Goal: Communication & Community: Answer question/provide support

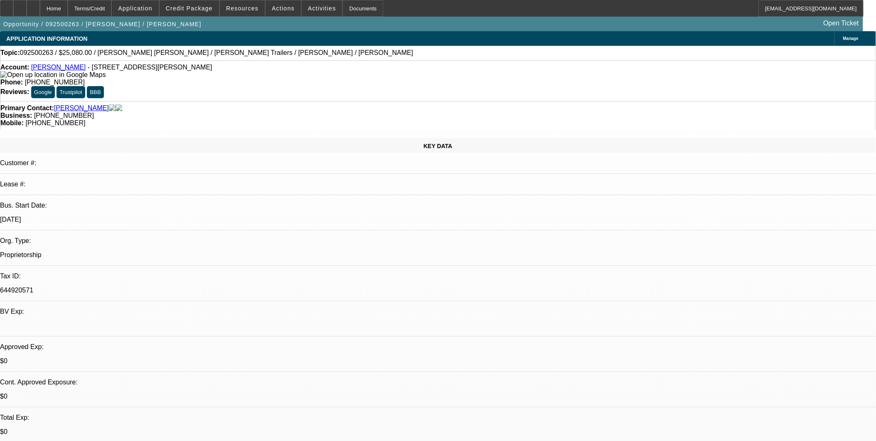
select select "0"
select select "2"
select select "0"
select select "2"
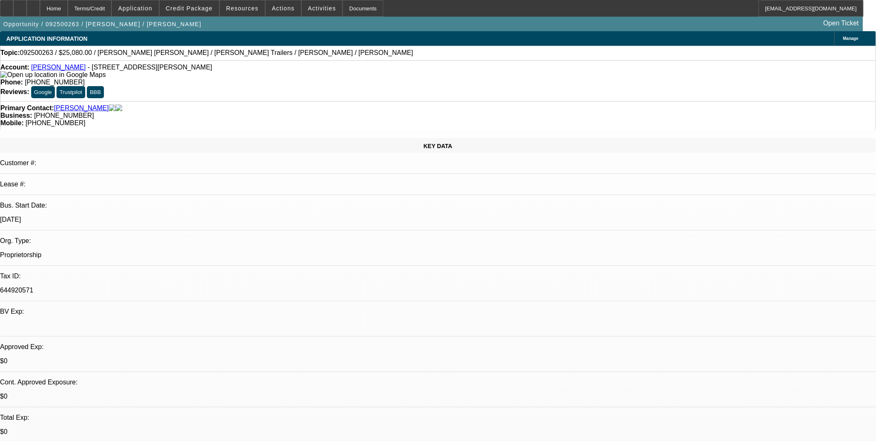
select select "0"
select select "0.2"
select select "2"
select select "0"
select select "1"
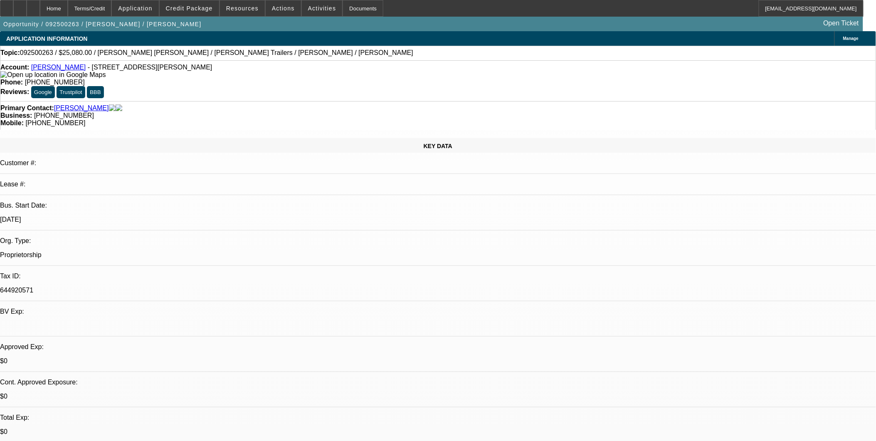
select select "2"
select select "6"
select select "1"
select select "2"
select select "6"
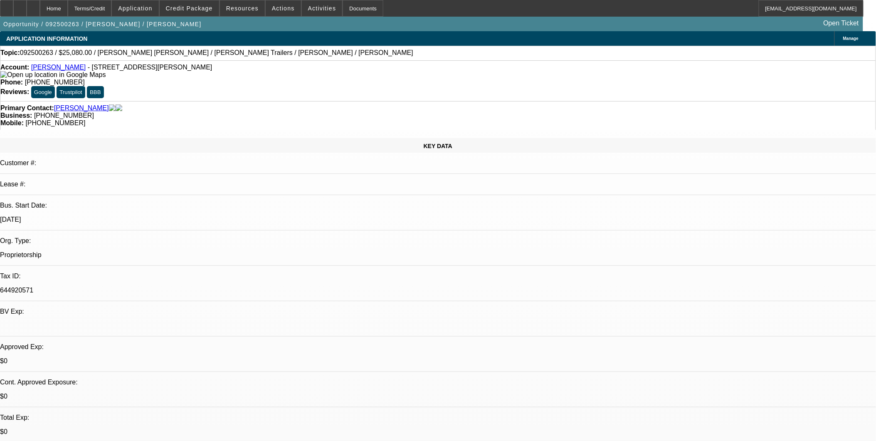
select select "1"
select select "2"
select select "6"
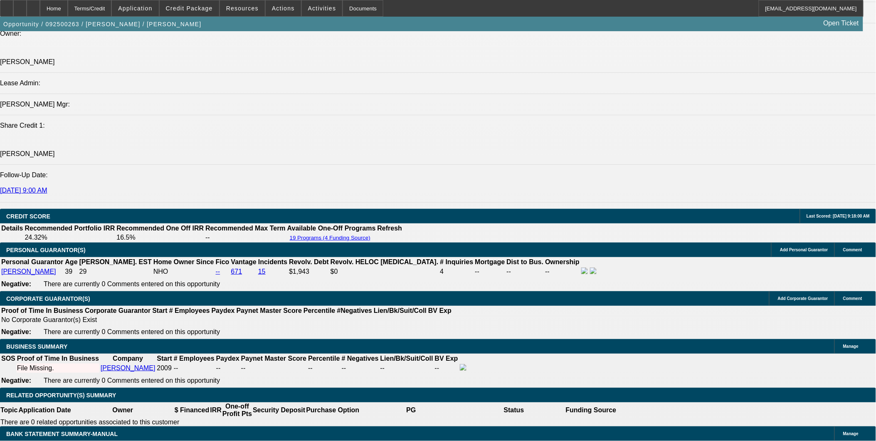
scroll to position [970, 0]
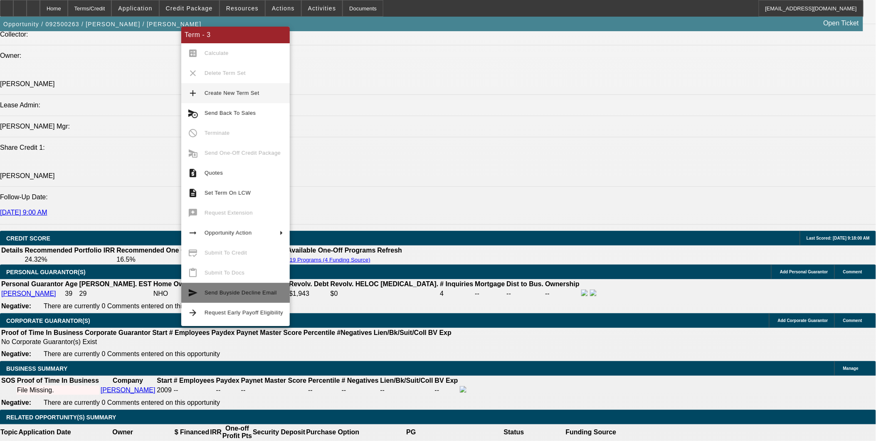
click at [223, 300] on button "send Send Buyside Decline Email" at bounding box center [235, 293] width 109 height 20
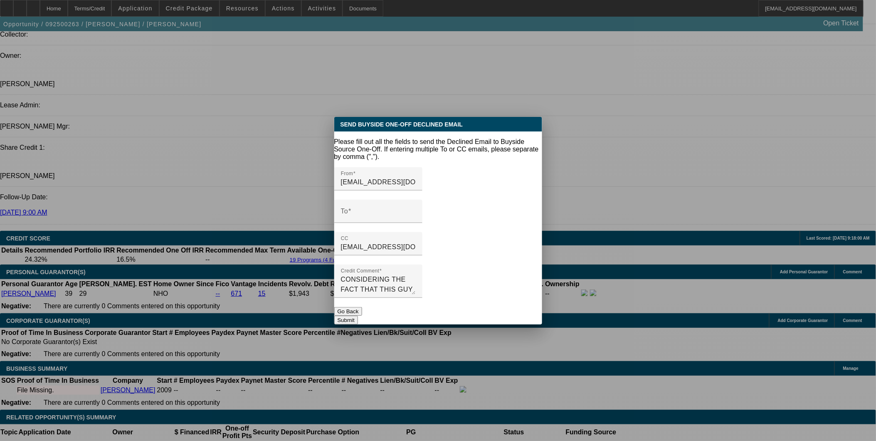
scroll to position [0, 0]
click at [394, 210] on input "To" at bounding box center [378, 215] width 75 height 10
click at [396, 210] on input "To" at bounding box center [378, 215] width 75 height 10
paste input "[PERSON_NAME][EMAIL_ADDRESS][DOMAIN_NAME]"
type input "[PERSON_NAME][EMAIL_ADDRESS][DOMAIN_NAME]"
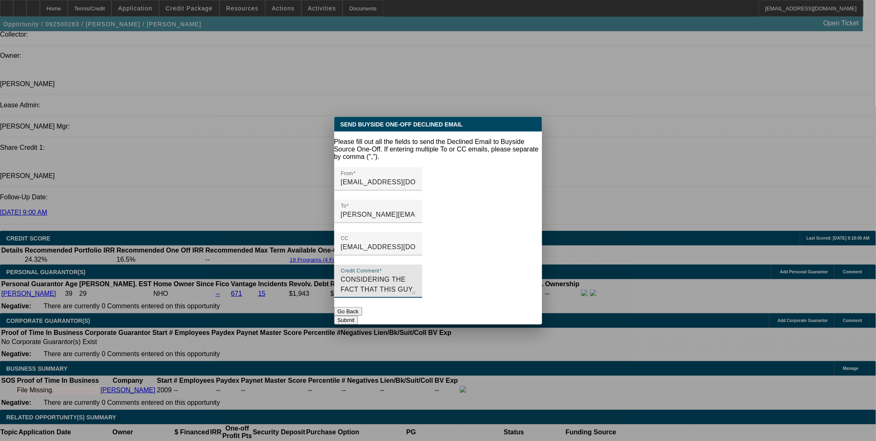
click at [416, 275] on textarea "CONSIDERING THE FACT THAT THIS GUY HAS BEEN IN SEVERAL STATES IN A SHORT TIME F…" at bounding box center [378, 285] width 75 height 20
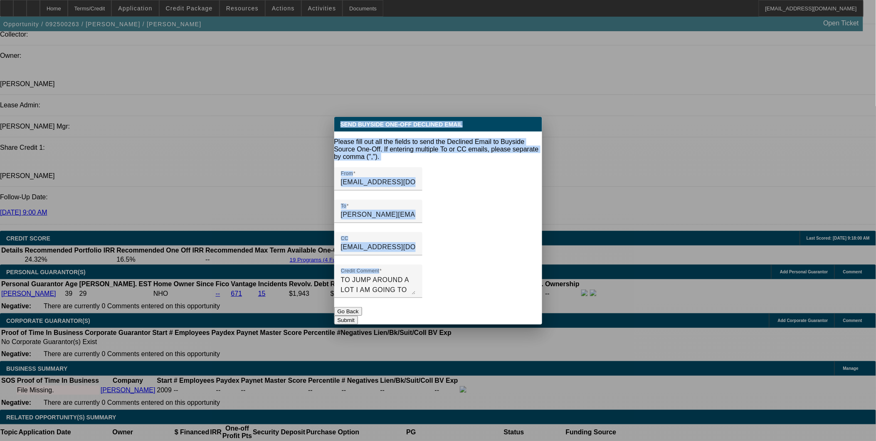
drag, startPoint x: 396, startPoint y: 284, endPoint x: 329, endPoint y: 252, distance: 74.0
click at [326, 250] on div "Send Buyside One-Off Declined Email Please fill out all the fields to send the …" at bounding box center [438, 220] width 876 height 441
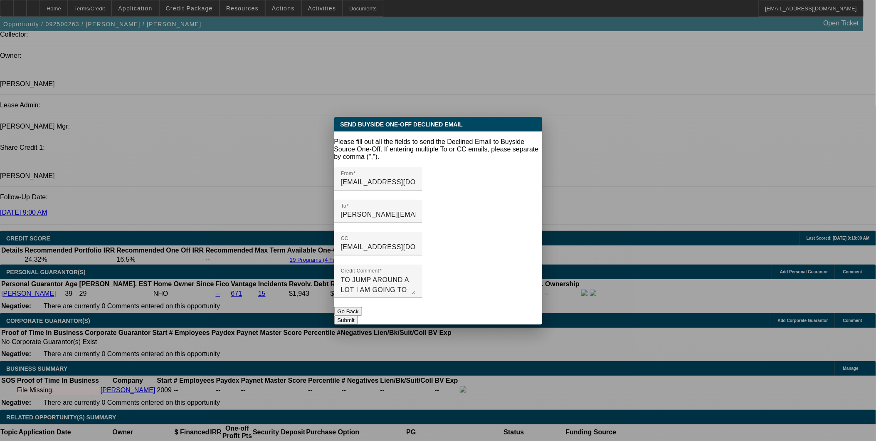
drag, startPoint x: 329, startPoint y: 252, endPoint x: 379, endPoint y: 290, distance: 62.9
click at [379, 298] on div at bounding box center [378, 302] width 88 height 9
drag, startPoint x: 383, startPoint y: 277, endPoint x: 331, endPoint y: 256, distance: 55.4
click at [331, 256] on div "Send Buyside One-Off Declined Email Please fill out all the fields to send the …" at bounding box center [438, 220] width 876 height 441
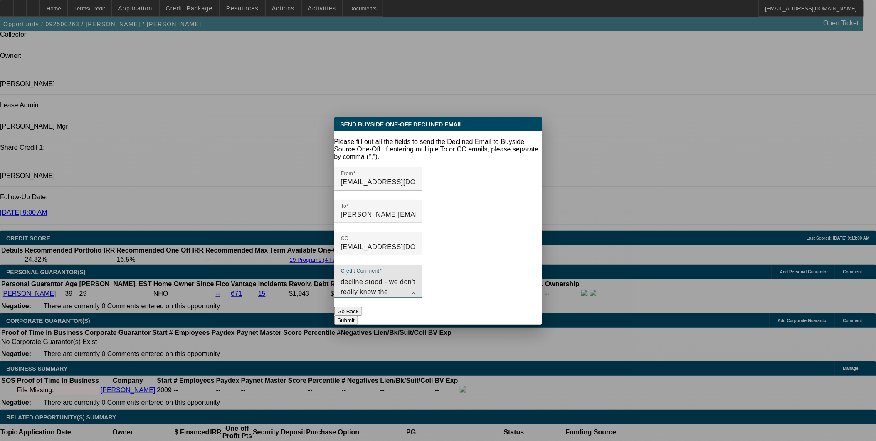
scroll to position [18, 0]
click at [365, 282] on textarea "Upon appeal the decline stood - we don't really know the collateral so a bit ou…" at bounding box center [378, 285] width 75 height 20
click at [416, 284] on textarea "Upon appeal the decline stood - we don't really know the collateral so a bit ou…" at bounding box center [378, 285] width 75 height 20
click at [416, 280] on textarea "Upon appeal the decline stood - we don't really know the collateral so a bit ou…" at bounding box center [378, 285] width 75 height 20
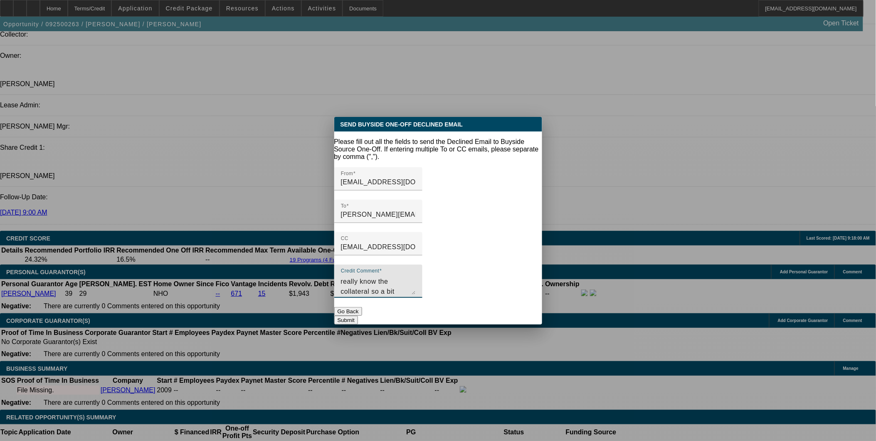
click at [416, 280] on textarea "Upon appeal the decline stood - we don't really know the collateral so a bit ou…" at bounding box center [378, 285] width 75 height 20
click at [416, 279] on textarea "Upon appeal the decline stood - we don't really know the collateral so a bit ou…" at bounding box center [378, 285] width 75 height 20
click at [415, 279] on textarea "Upon appeal the decline stood - we don't really know the collateral so a bit ou…" at bounding box center [378, 285] width 75 height 20
drag, startPoint x: 512, startPoint y: 277, endPoint x: 517, endPoint y: 275, distance: 5.1
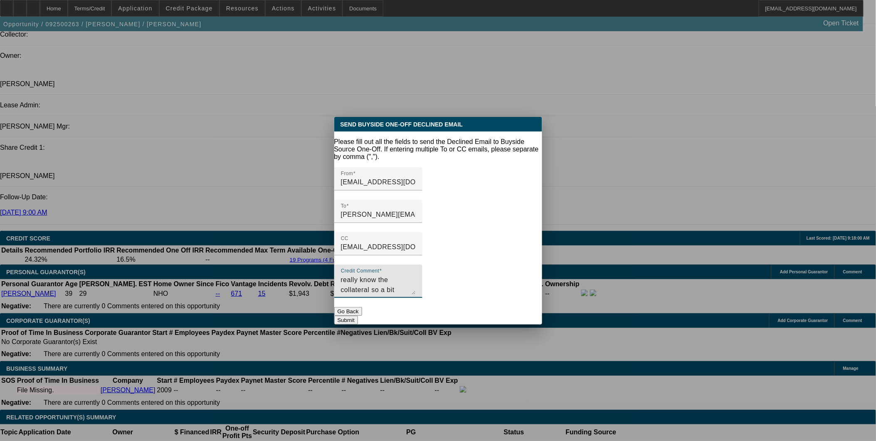
click at [416, 277] on textarea "Upon appeal the decline stood - we don't really know the collateral so a bit ou…" at bounding box center [378, 285] width 75 height 20
type textarea "Upon appeal the decline stood - we don't really know the collateral so a bit ou…"
click at [358, 316] on button "Submit" at bounding box center [346, 320] width 24 height 9
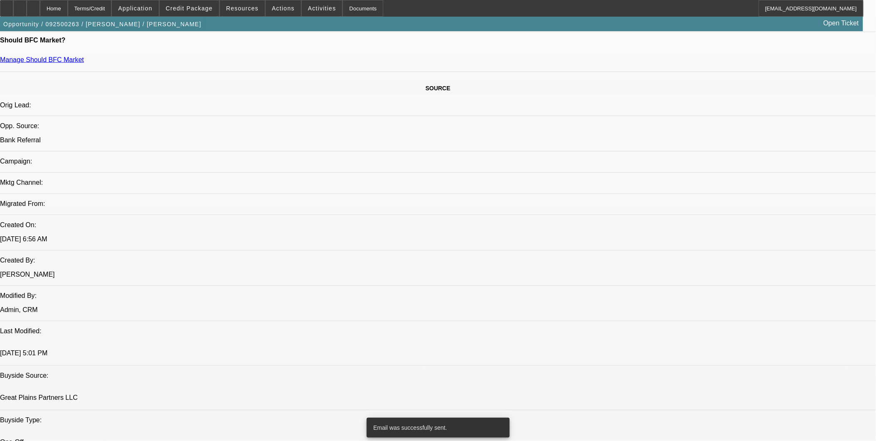
scroll to position [0, 0]
